Goal: Transaction & Acquisition: Book appointment/travel/reservation

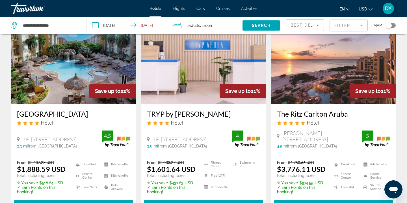
scroll to position [249, 0]
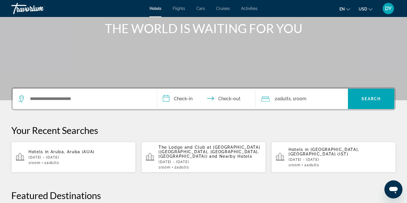
scroll to position [76, 0]
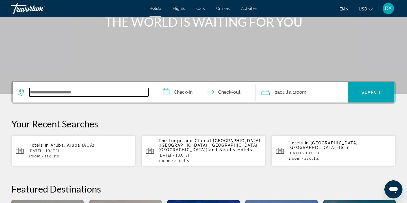
click at [43, 95] on input "Search widget" at bounding box center [88, 92] width 119 height 8
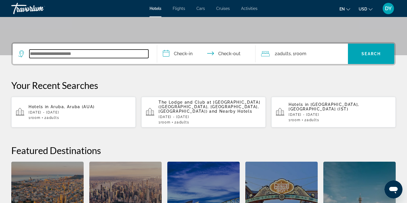
scroll to position [138, 0]
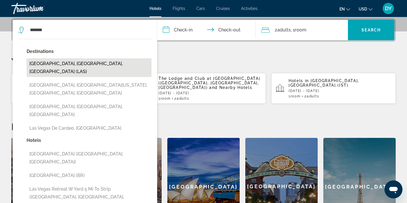
click at [60, 65] on button "[GEOGRAPHIC_DATA], [GEOGRAPHIC_DATA], [GEOGRAPHIC_DATA] (LAS)" at bounding box center [89, 67] width 125 height 19
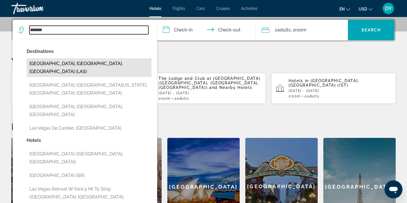
type input "**********"
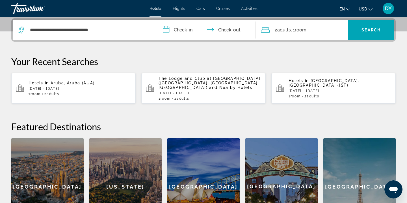
click at [172, 32] on input "**********" at bounding box center [207, 31] width 101 height 22
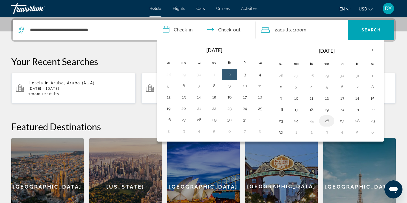
click at [326, 119] on button "26" at bounding box center [326, 121] width 9 height 8
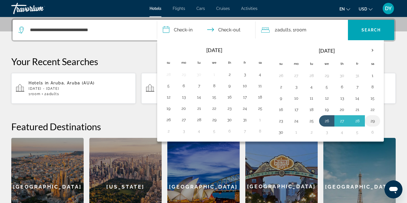
click at [371, 120] on button "29" at bounding box center [372, 121] width 9 height 8
type input "**********"
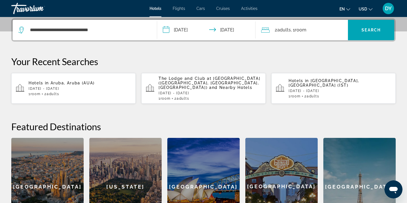
click at [297, 35] on div "2 Adult Adults , 1 Room rooms" at bounding box center [304, 30] width 87 height 20
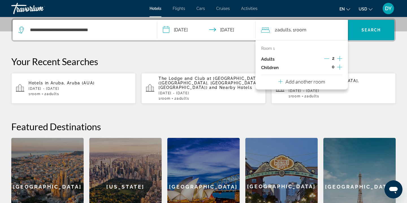
click at [311, 84] on p "Add another room" at bounding box center [305, 81] width 40 height 6
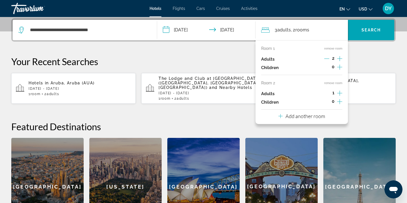
click at [340, 93] on icon "Increment adults" at bounding box center [339, 92] width 5 height 5
click at [363, 24] on span "Search widget" at bounding box center [371, 30] width 46 height 14
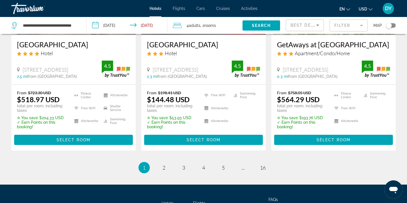
scroll to position [830, 0]
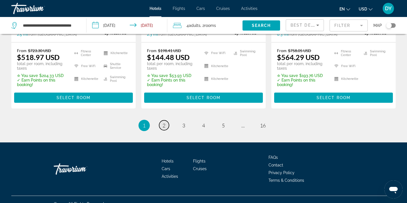
click at [164, 122] on span "2" at bounding box center [164, 125] width 3 height 6
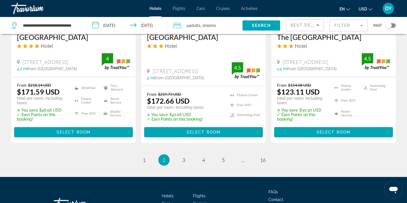
scroll to position [813, 0]
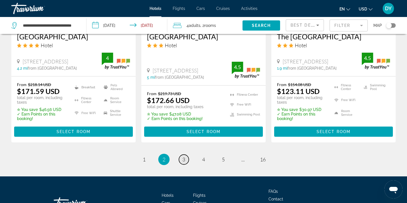
click at [183, 156] on span "3" at bounding box center [183, 159] width 3 height 6
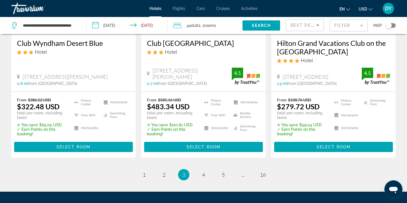
scroll to position [772, 0]
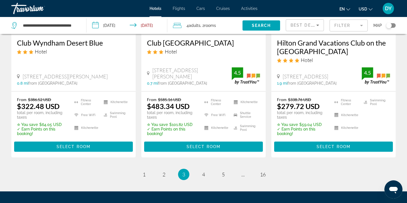
click at [337, 26] on mat-form-field "Filter" at bounding box center [349, 26] width 38 height 12
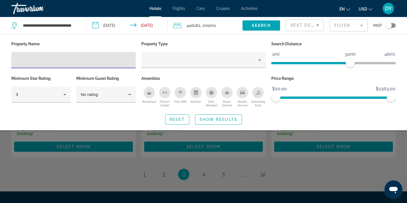
click at [86, 59] on input "Hotel Filters" at bounding box center [73, 60] width 115 height 7
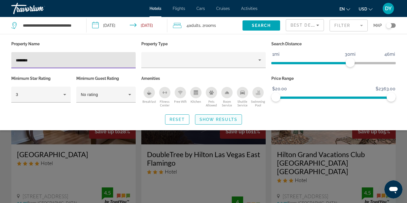
type input "********"
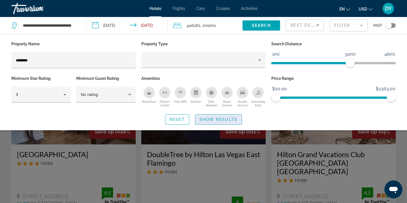
click at [211, 120] on span "Show Results" at bounding box center [219, 119] width 38 height 5
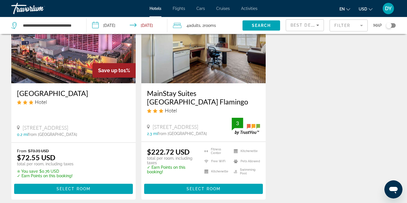
scroll to position [296, 0]
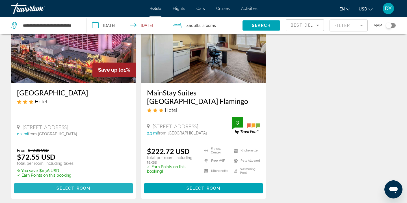
click at [81, 181] on span "Main content" at bounding box center [73, 188] width 119 height 14
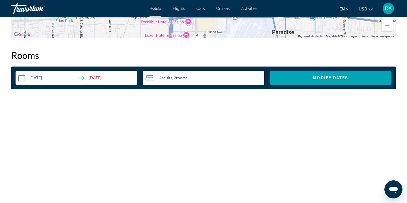
scroll to position [633, 0]
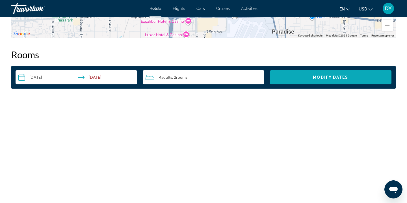
click at [308, 78] on span "Search widget" at bounding box center [331, 77] width 122 height 14
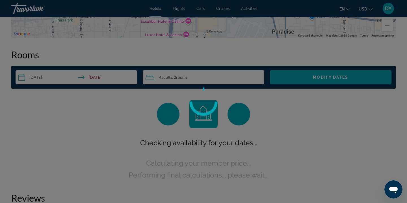
scroll to position [0, 0]
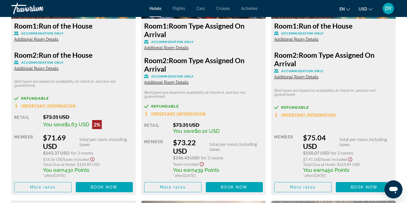
scroll to position [785, 0]
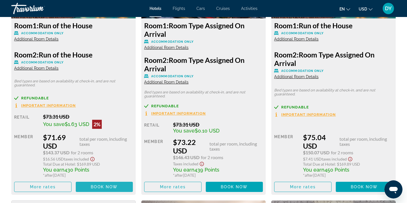
click at [94, 186] on span "Book now" at bounding box center [104, 186] width 27 height 5
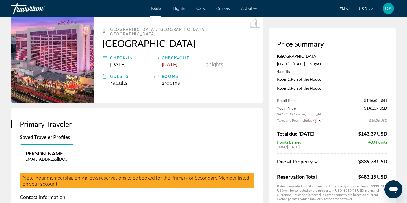
scroll to position [30, 0]
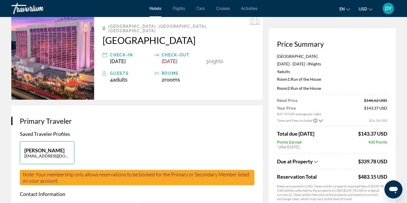
click at [315, 161] on icon "Show Taxes and Fees breakdown" at bounding box center [316, 161] width 4 height 5
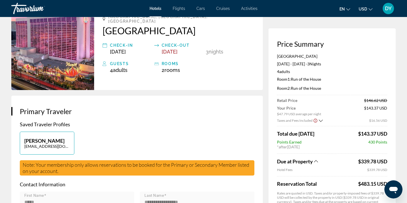
scroll to position [38, 0]
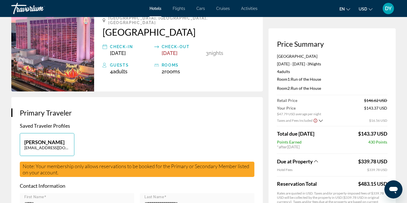
click at [315, 161] on icon "Show Taxes and Fees breakdown" at bounding box center [316, 161] width 4 height 2
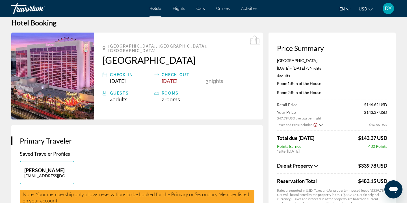
scroll to position [0, 0]
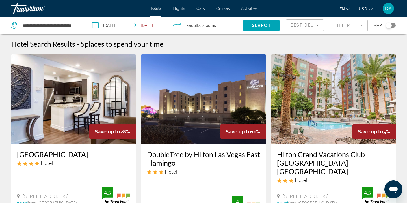
click at [352, 25] on mat-form-field "Filter" at bounding box center [349, 26] width 38 height 12
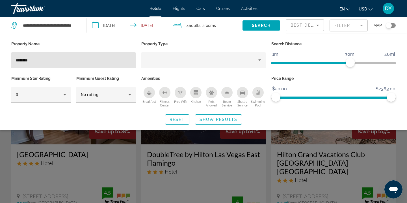
drag, startPoint x: 36, startPoint y: 61, endPoint x: 8, endPoint y: 60, distance: 28.8
click at [8, 60] on div "Property Name ******** Property Type Search Distance 1mi 46mi 30mi Minimum Star…" at bounding box center [203, 82] width 407 height 85
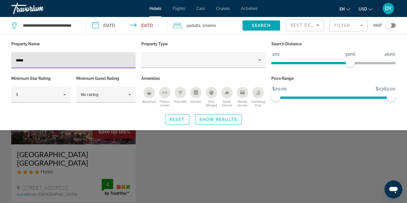
type input "*****"
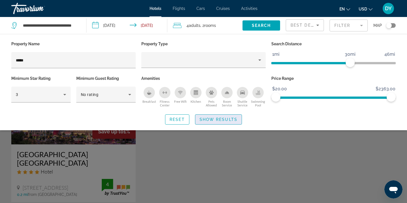
click at [209, 122] on span "Search widget" at bounding box center [218, 119] width 46 height 14
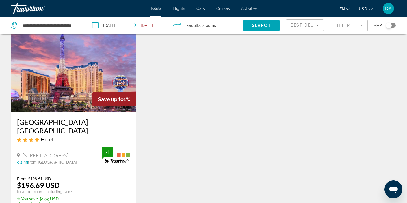
scroll to position [33, 0]
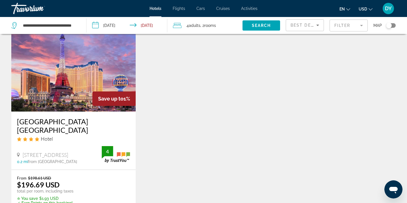
click at [55, 124] on h3 "[GEOGRAPHIC_DATA] [GEOGRAPHIC_DATA]" at bounding box center [73, 125] width 113 height 17
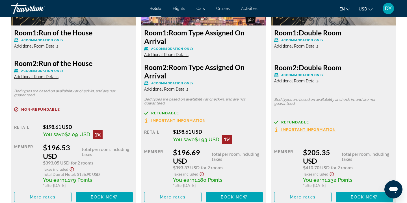
scroll to position [813, 0]
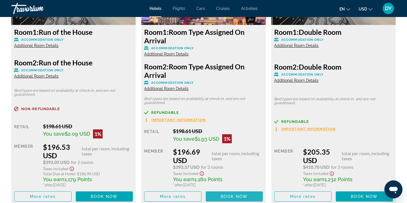
click at [229, 197] on span "Book now" at bounding box center [234, 196] width 27 height 5
